Goal: Task Accomplishment & Management: Complete application form

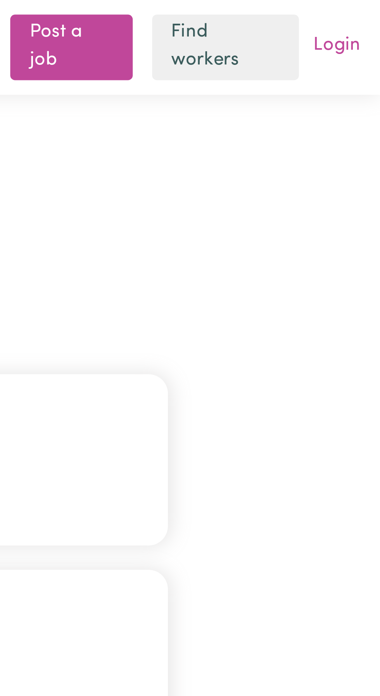
click at [371, 9] on link "Login" at bounding box center [367, 15] width 18 height 12
click at [292, 156] on button "Care workers and care seekers sign in here" at bounding box center [190, 147] width 244 height 54
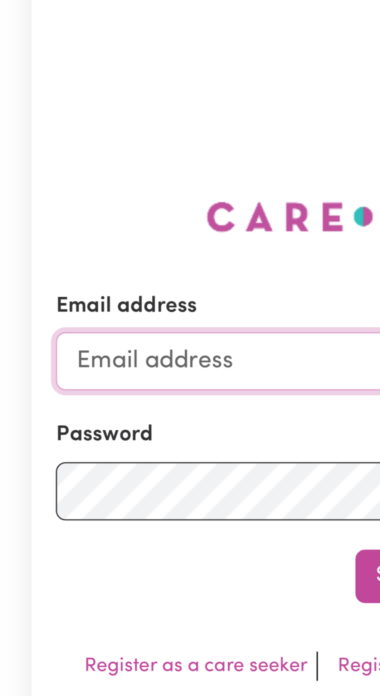
click at [116, 186] on input "Email address" at bounding box center [190, 176] width 229 height 19
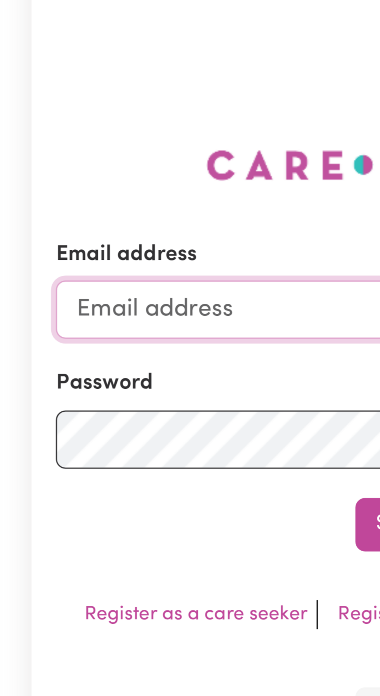
type input "[EMAIL_ADDRESS][DOMAIN_NAME]"
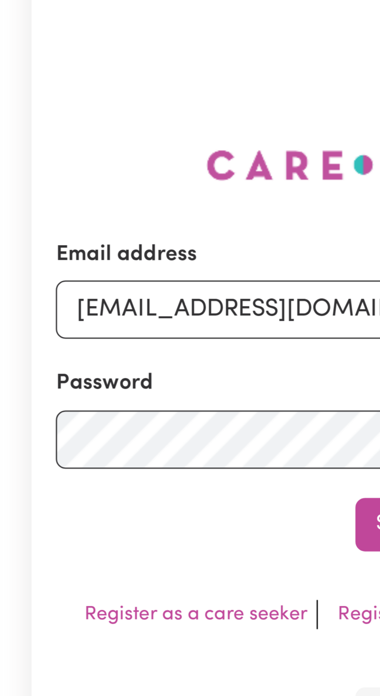
click at [172, 236] on button "Sign In" at bounding box center [190, 244] width 37 height 17
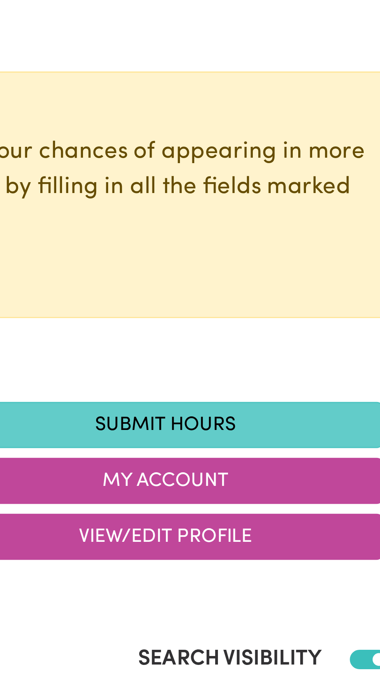
click at [281, 212] on link "Submit Hours" at bounding box center [260, 213] width 140 height 15
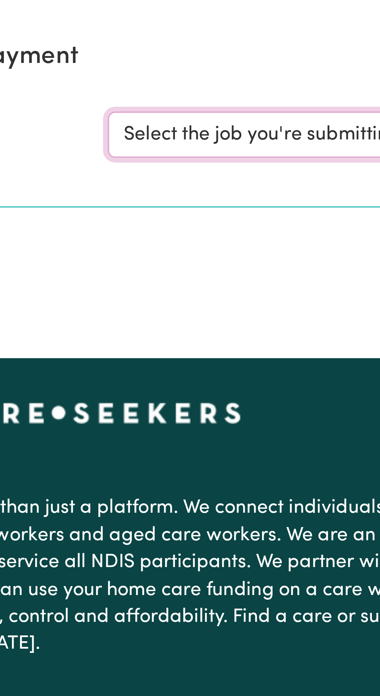
click at [229, 120] on select "Select the job you're submitting hours for... [[PERSON_NAME]] Support and Compa…" at bounding box center [285, 120] width 181 height 15
select select "10224"
click at [195, 113] on select "Select the job you're submitting hours for... [[PERSON_NAME]] Support and Compa…" at bounding box center [285, 120] width 181 height 15
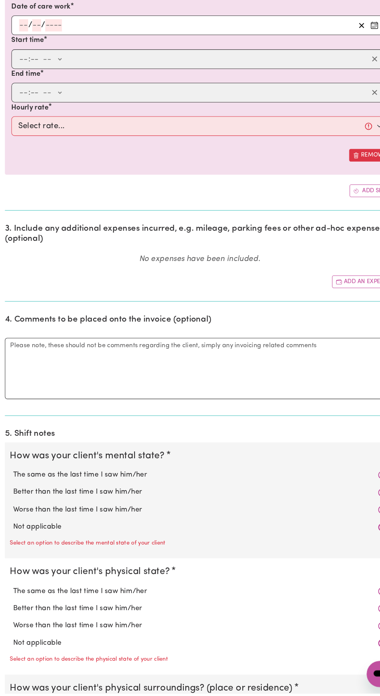
scroll to position [232, 0]
click at [23, 58] on input "number" at bounding box center [22, 60] width 9 height 12
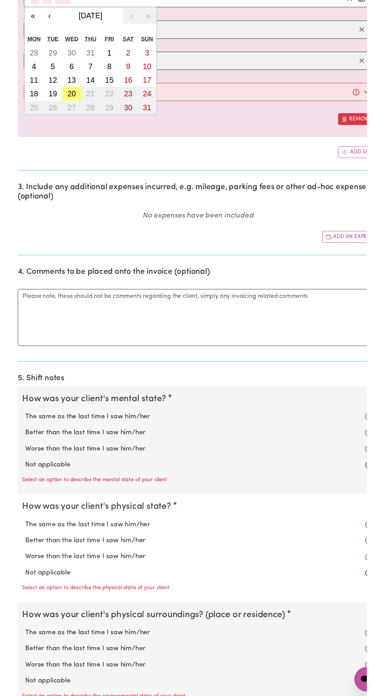
scroll to position [184, 0]
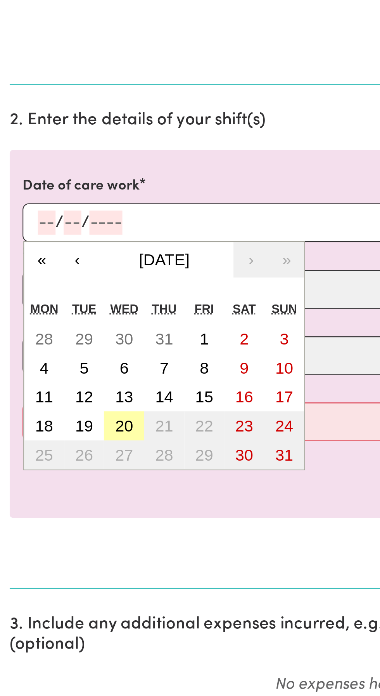
click at [62, 207] on abbr "20" at bounding box center [60, 205] width 9 height 9
type input "[DATE]"
type input "20"
type input "8"
type input "2025"
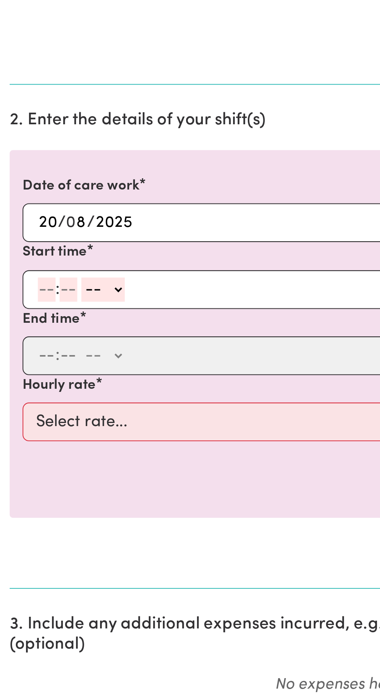
click at [23, 142] on input "number" at bounding box center [22, 140] width 9 height 12
type input "9"
type input "30"
click at [56, 137] on select "-- AM PM" at bounding box center [47, 140] width 21 height 12
select select "am"
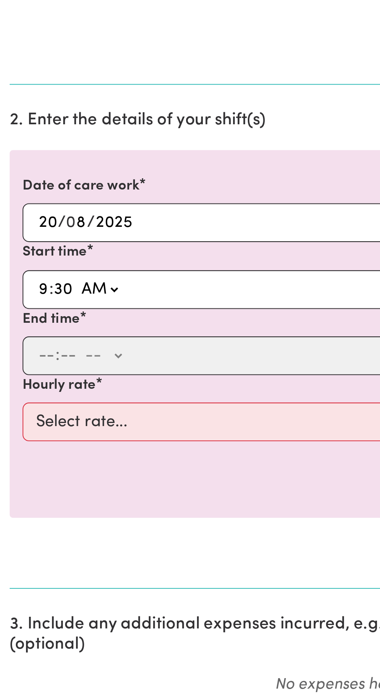
click at [37, 134] on select "-- AM PM" at bounding box center [47, 140] width 21 height 12
type input "09:30"
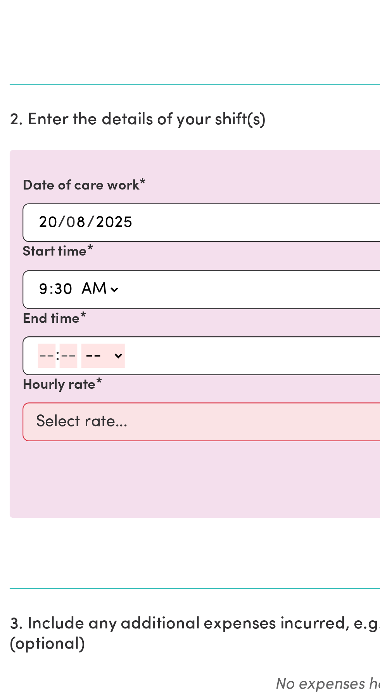
click at [23, 174] on input "number" at bounding box center [22, 171] width 9 height 12
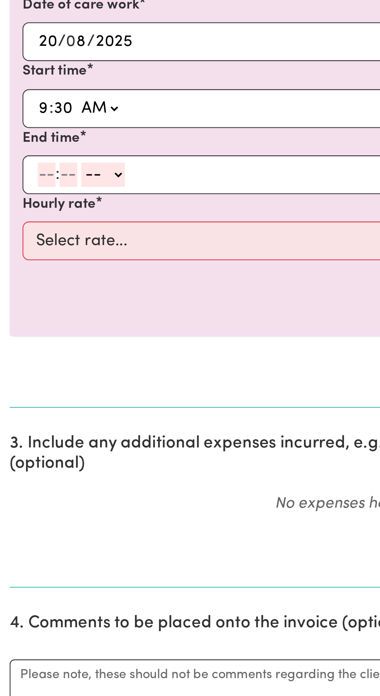
type input "2"
type input "30"
click at [54, 171] on select "-- AM PM" at bounding box center [47, 171] width 21 height 12
select select "pm"
click at [37, 165] on select "-- AM PM" at bounding box center [47, 171] width 21 height 12
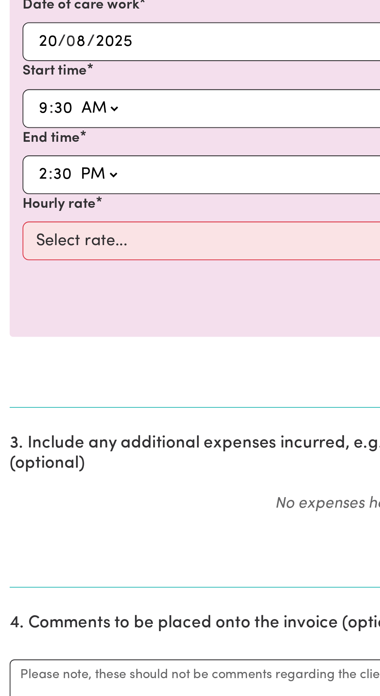
type input "14:30"
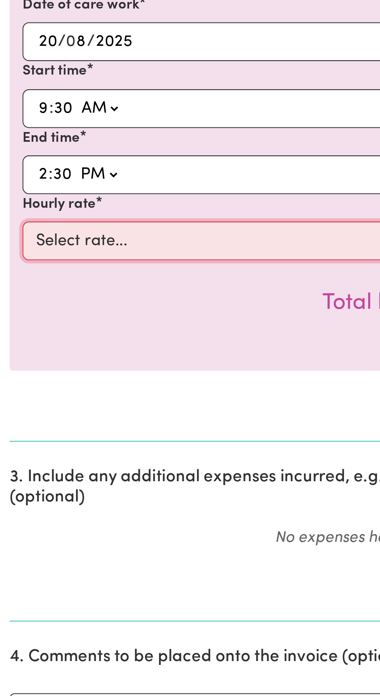
click at [68, 204] on select "Select rate... $49.12 (Weekday)" at bounding box center [190, 203] width 359 height 19
select select "49.12-Weekday"
click at [11, 194] on select "Select rate... $49.12 (Weekday)" at bounding box center [190, 203] width 359 height 19
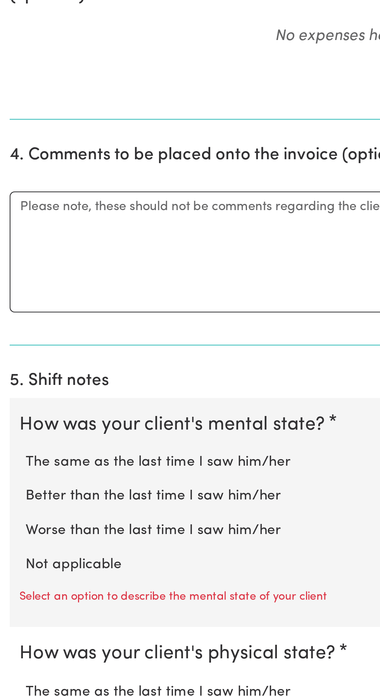
click at [43, 601] on label "Not applicable" at bounding box center [190, 600] width 356 height 10
click at [12, 595] on input "Not applicable" at bounding box center [12, 595] width 0 height 0
radio input "true"
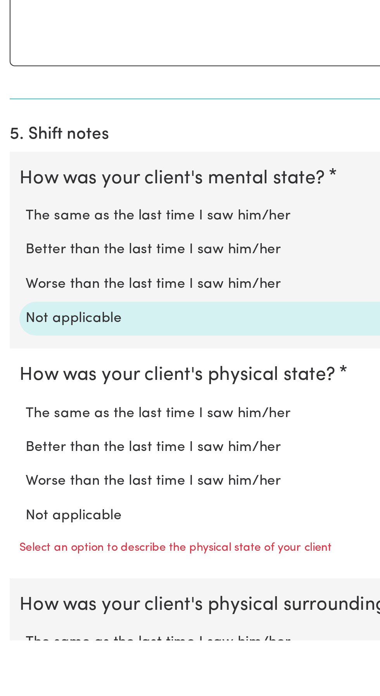
click at [44, 637] on label "Not applicable" at bounding box center [190, 636] width 356 height 10
click at [12, 631] on input "Not applicable" at bounding box center [12, 630] width 0 height 0
radio input "true"
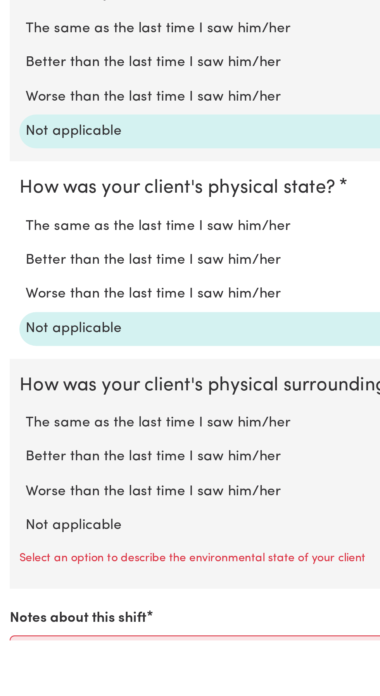
scroll to position [337, 0]
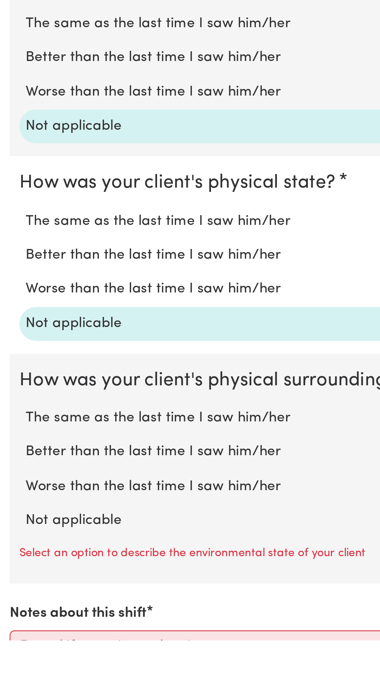
click at [45, 638] on label "Not applicable" at bounding box center [190, 638] width 356 height 10
click at [12, 633] on input "Not applicable" at bounding box center [12, 633] width 0 height 0
radio input "true"
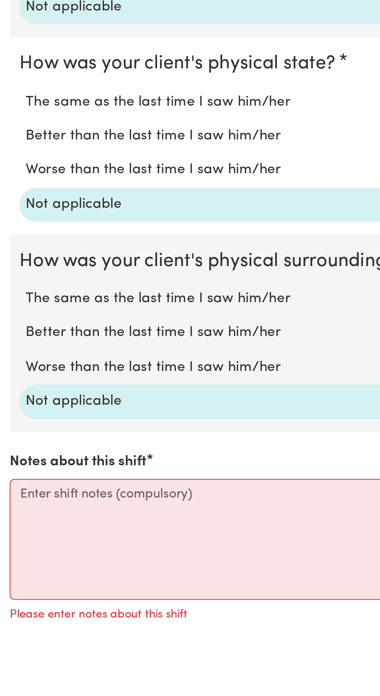
scroll to position [424, 0]
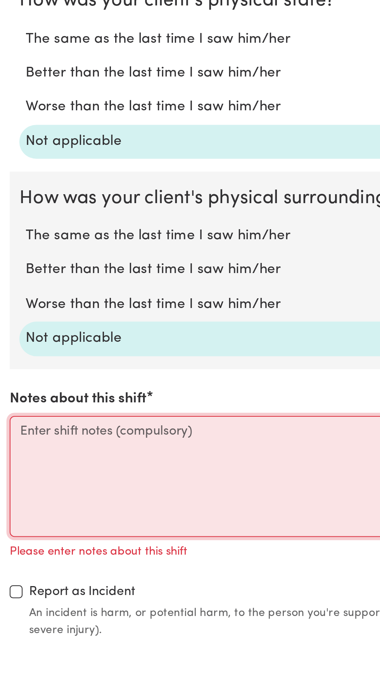
click at [37, 596] on textarea "Notes about this shift" at bounding box center [190, 617] width 371 height 58
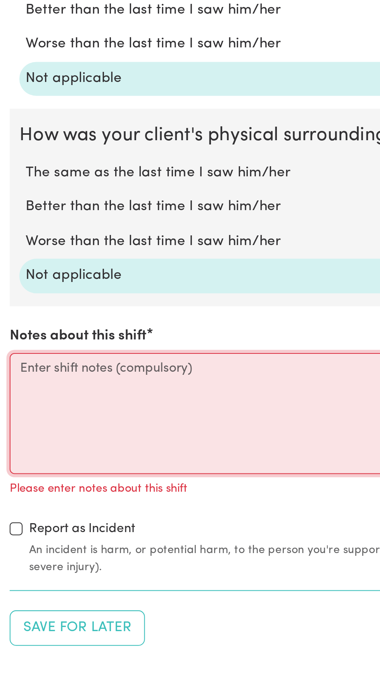
scroll to position [475, 0]
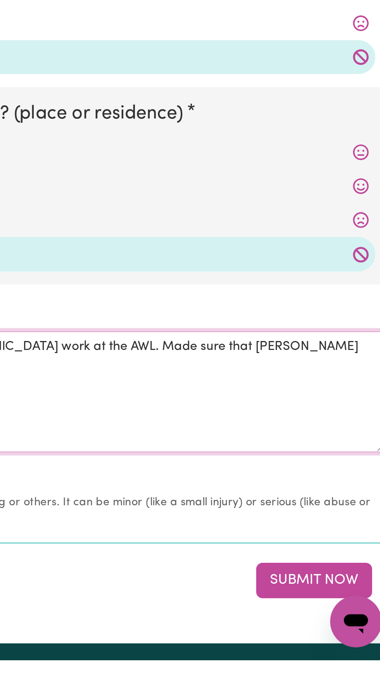
click at [285, 544] on textarea "Picked [PERSON_NAME] up to assist him with his [DEMOGRAPHIC_DATA] work at the A…" at bounding box center [190, 566] width 371 height 58
click at [305, 542] on textarea "Picked [PERSON_NAME] up to assist him with his [DEMOGRAPHIC_DATA] work at the A…" at bounding box center [190, 566] width 371 height 58
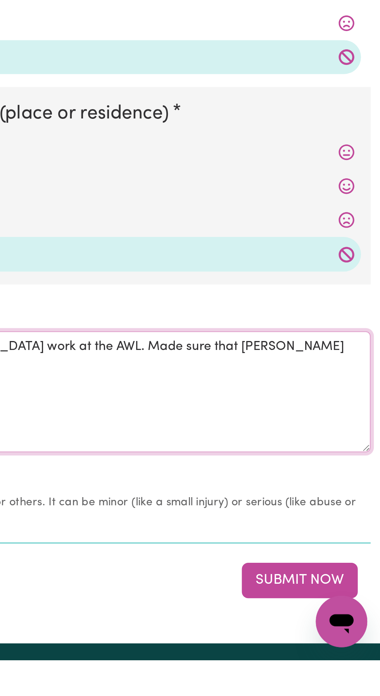
click at [363, 546] on textarea "Picked [PERSON_NAME] up to assist him with his [DEMOGRAPHIC_DATA] work at the A…" at bounding box center [190, 566] width 371 height 58
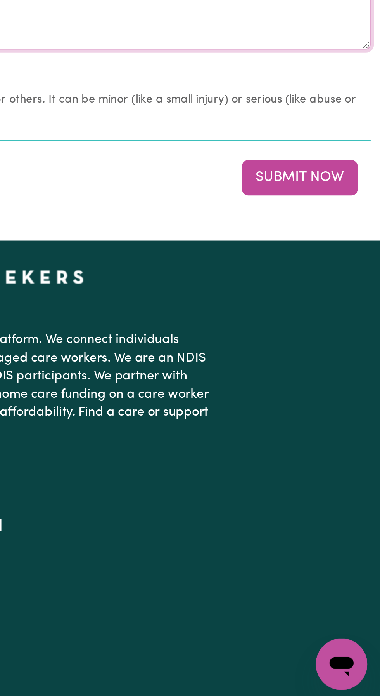
scroll to position [689, 0]
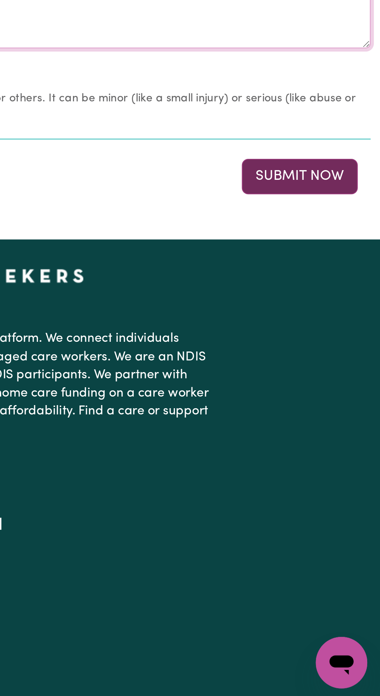
type textarea "Picked [PERSON_NAME] up to assist him with his [DEMOGRAPHIC_DATA] work at the A…"
click at [340, 437] on button "Submit Now" at bounding box center [342, 442] width 56 height 17
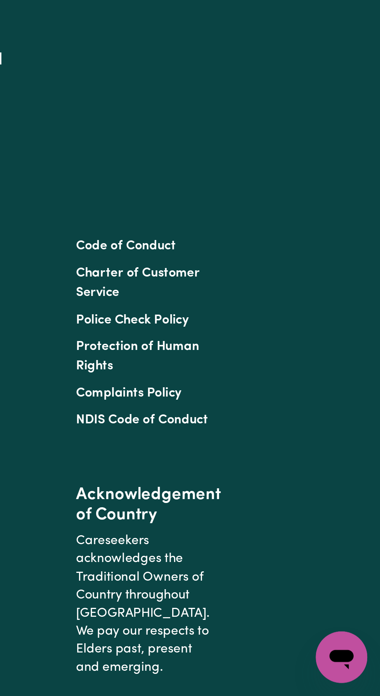
scroll to position [0, 0]
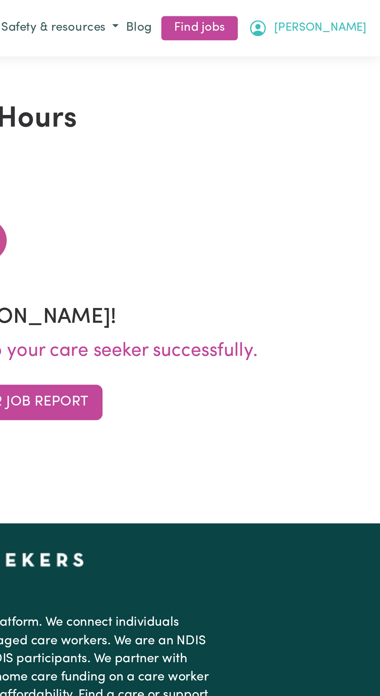
click at [371, 13] on button "[PERSON_NAME]" at bounding box center [345, 13] width 61 height 13
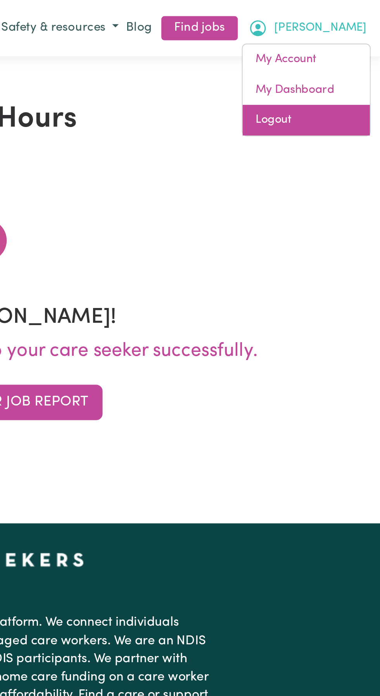
click at [333, 62] on link "Logout" at bounding box center [344, 57] width 61 height 15
